Goal: Navigation & Orientation: Find specific page/section

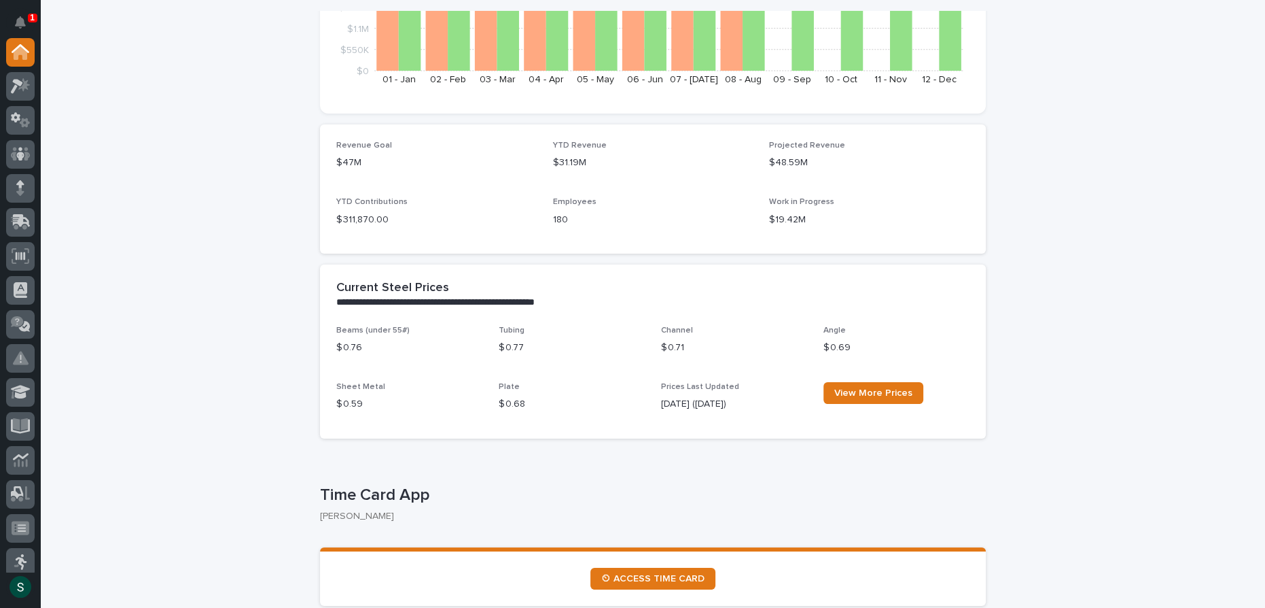
scroll to position [301, 0]
click at [654, 578] on span "⏲ ACCESS TIME CARD" at bounding box center [652, 577] width 103 height 10
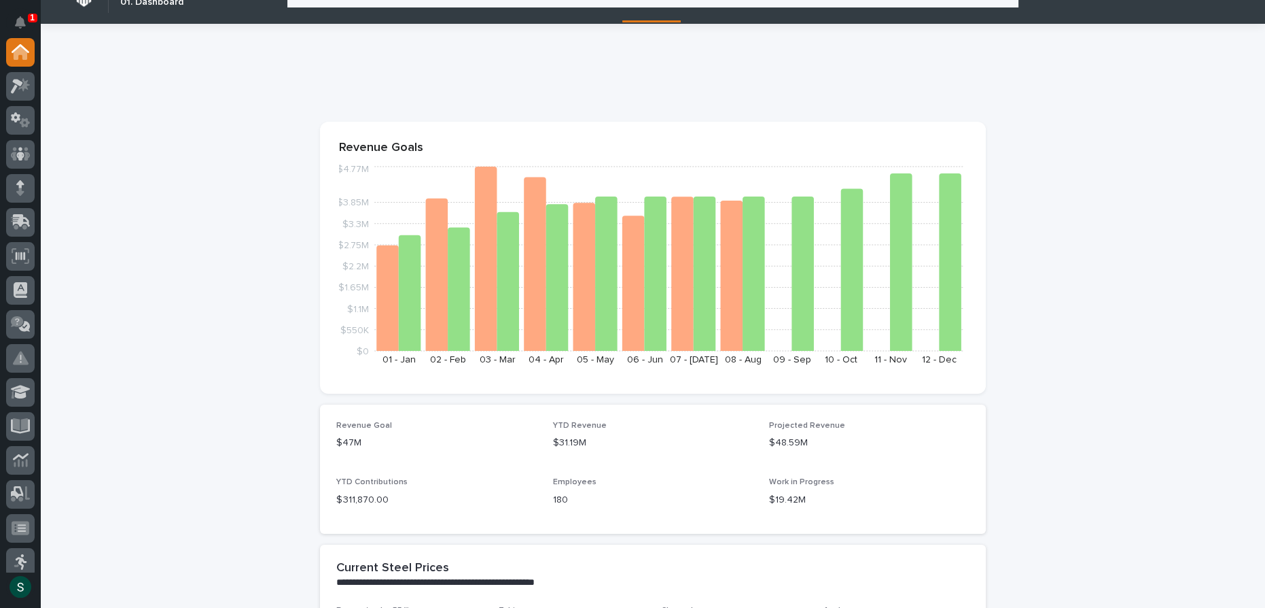
scroll to position [0, 0]
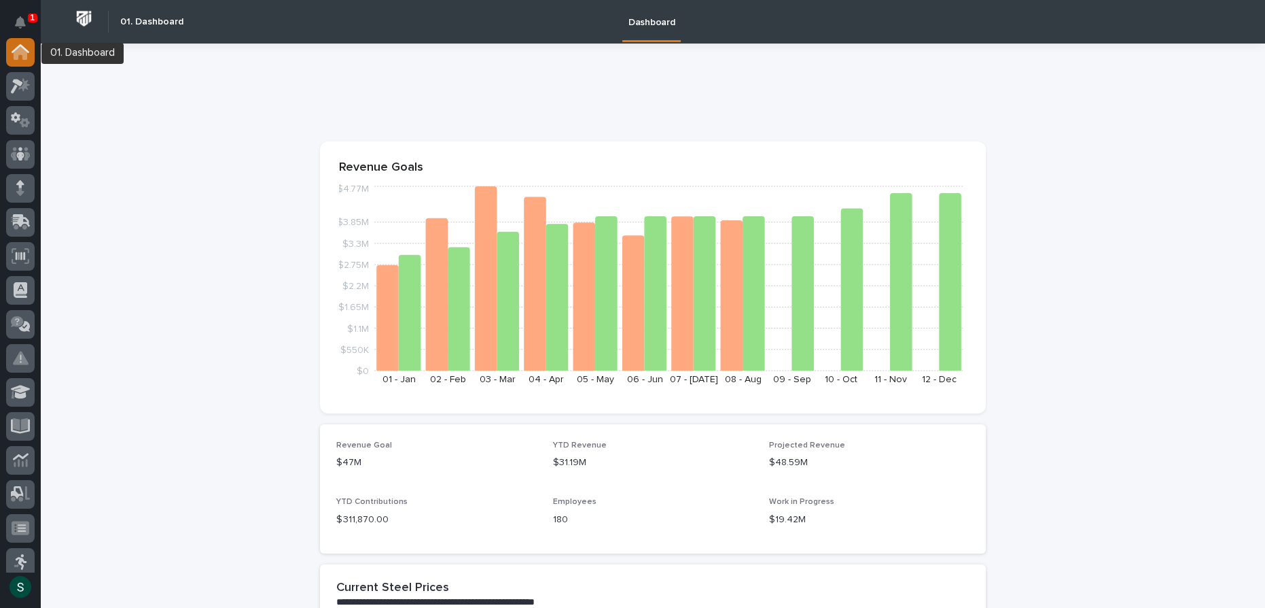
click at [22, 48] on icon at bounding box center [21, 53] width 14 height 14
click at [31, 18] on p "1" at bounding box center [32, 18] width 5 height 10
click at [398, 124] on div at bounding box center [653, 98] width 666 height 54
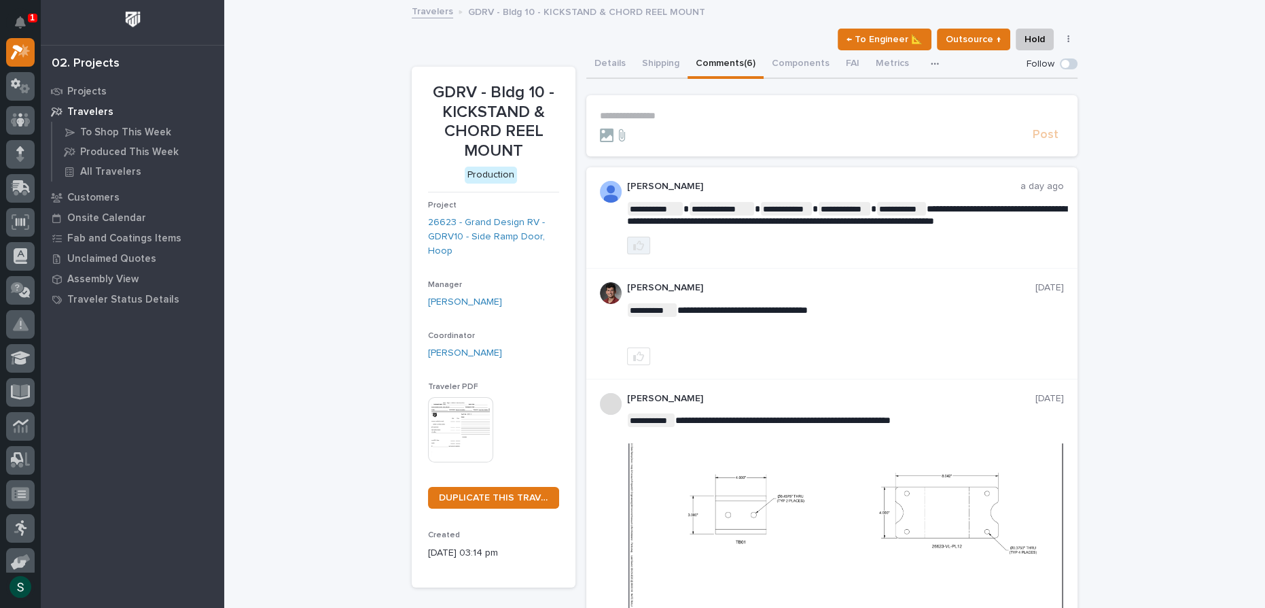
click at [642, 247] on button "button" at bounding box center [638, 245] width 23 height 18
click at [642, 247] on button "1" at bounding box center [643, 245] width 33 height 18
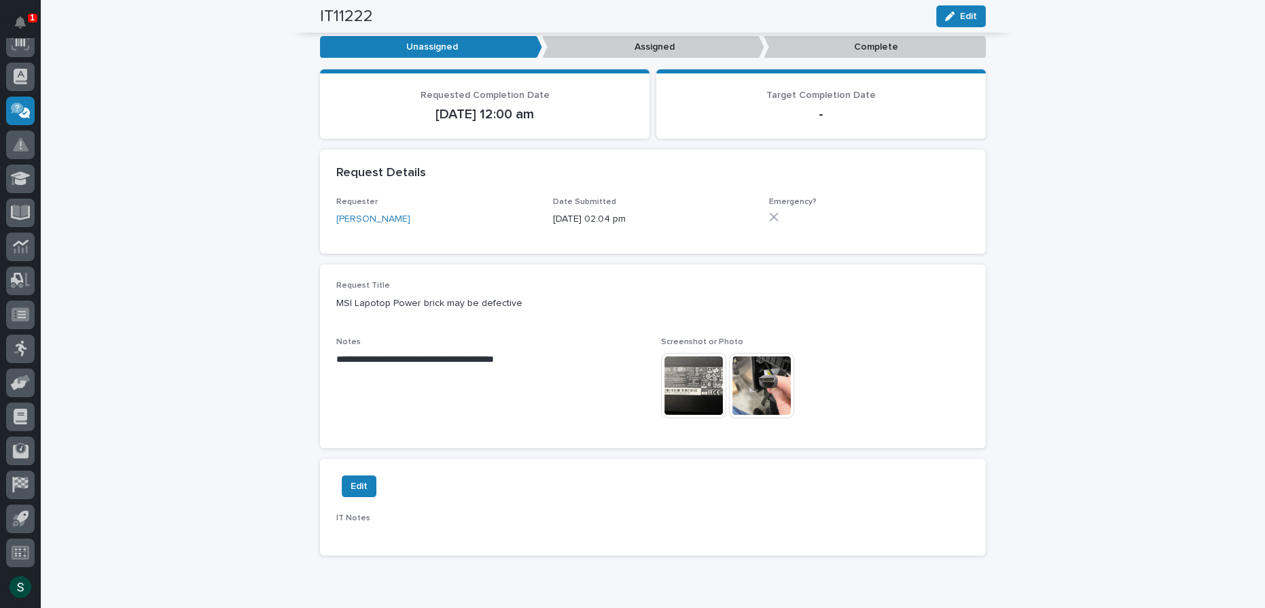
scroll to position [184, 0]
